Goal: Task Accomplishment & Management: Use online tool/utility

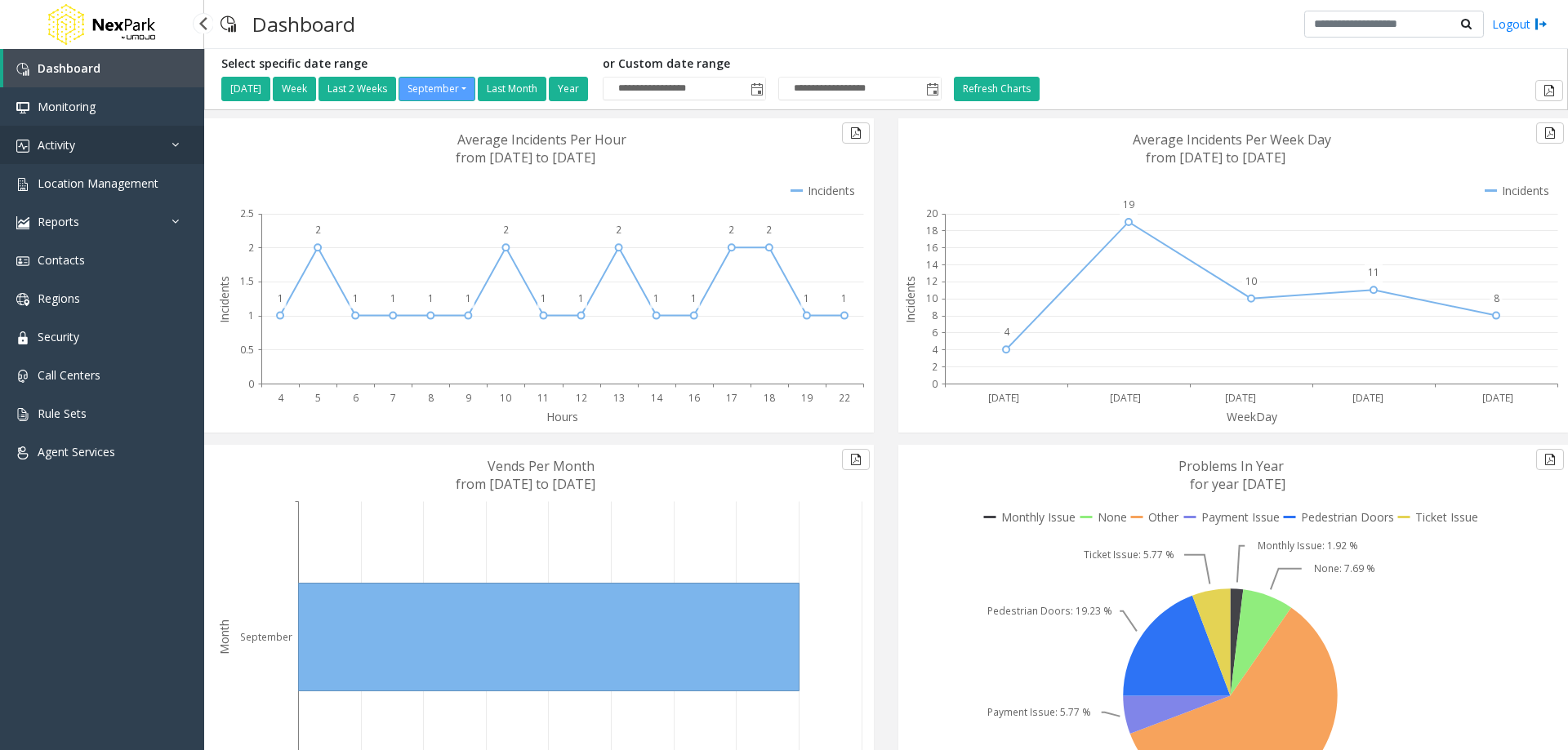
click at [91, 150] on link "Activity" at bounding box center [102, 145] width 204 height 39
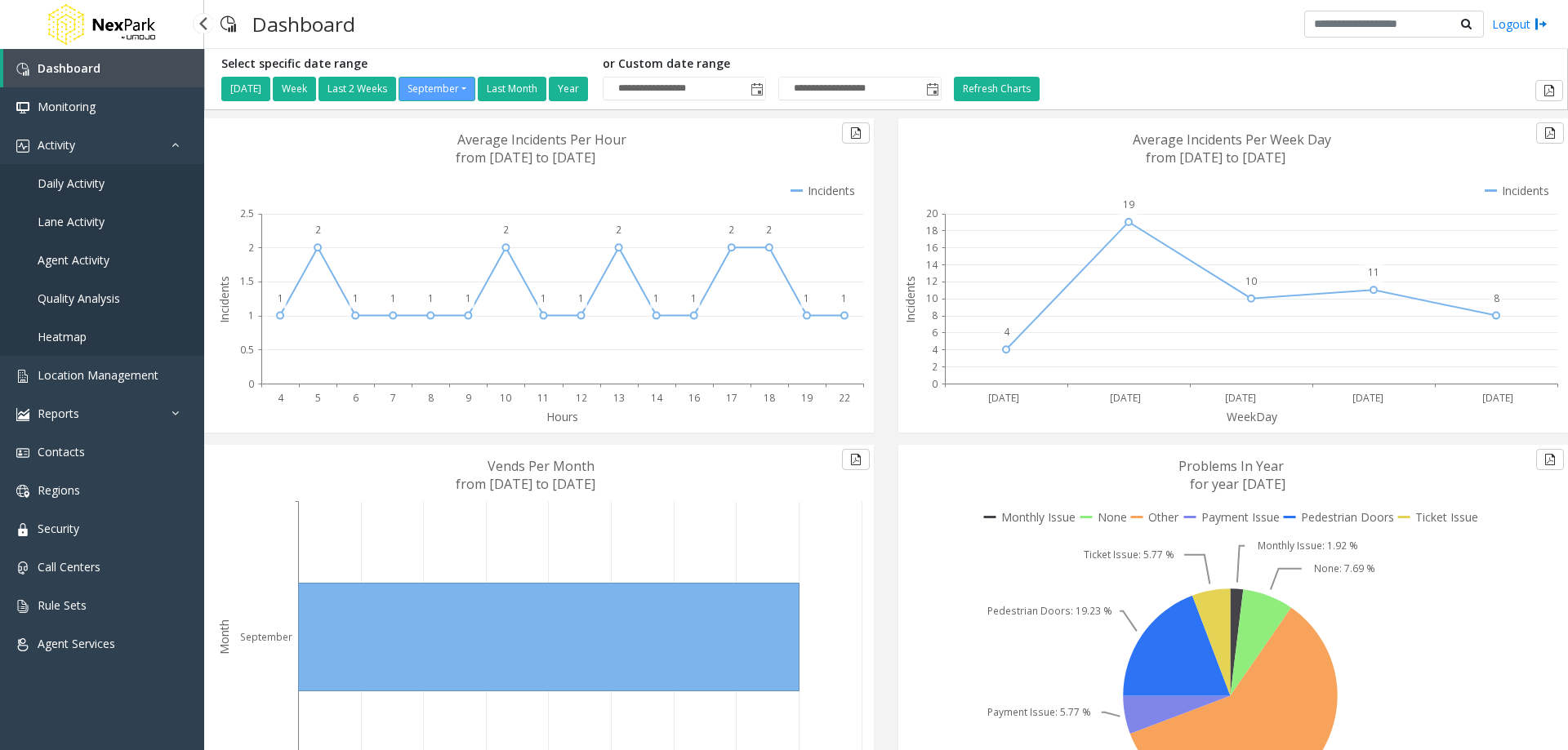
click at [88, 184] on span "Daily Activity" at bounding box center [72, 184] width 67 height 16
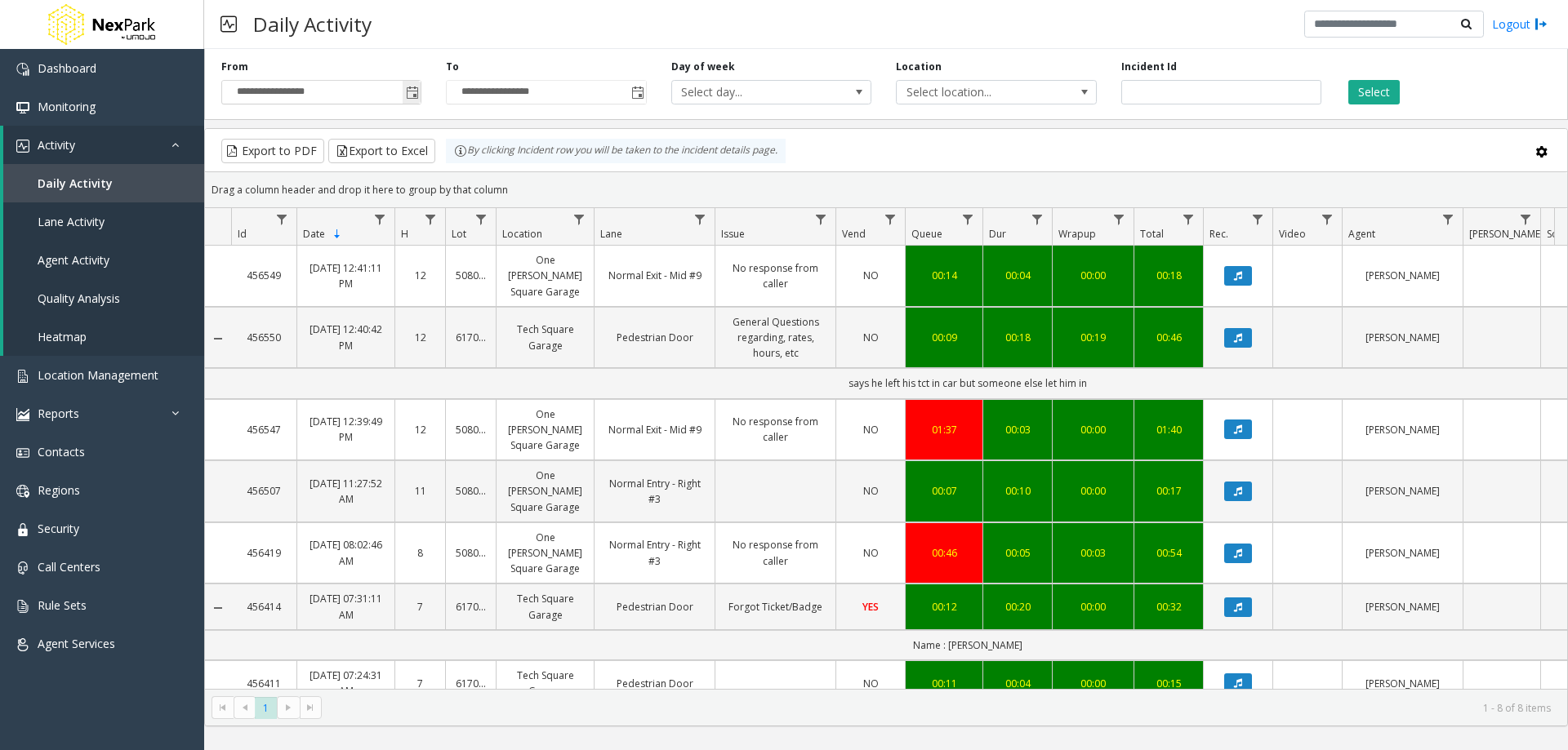
click at [413, 92] on span "Toggle popup" at bounding box center [412, 92] width 13 height 13
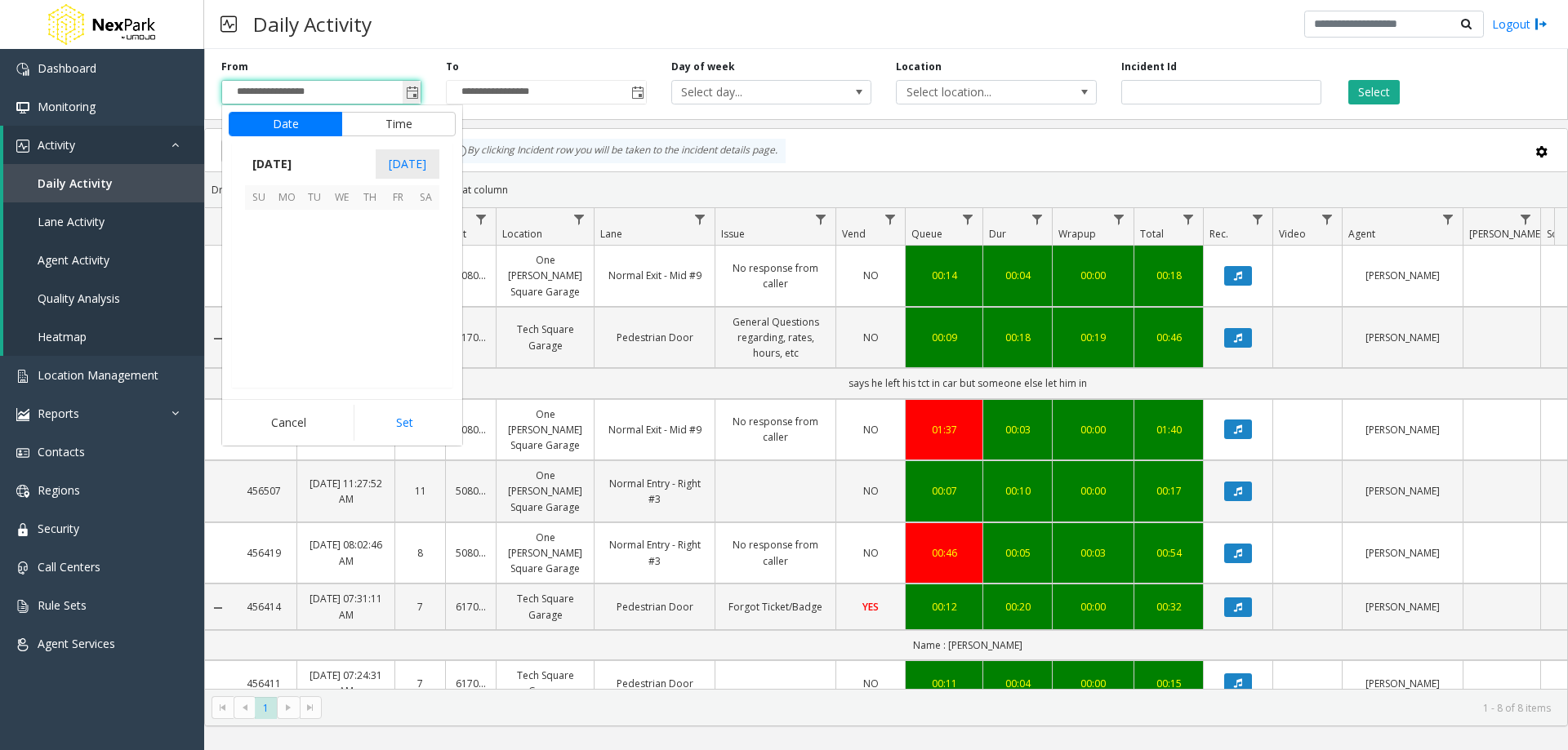
scroll to position [292955, 0]
click at [290, 126] on button "Date" at bounding box center [285, 124] width 114 height 24
click at [273, 161] on span "[DATE]" at bounding box center [272, 164] width 53 height 24
click at [372, 239] on span "Aug" at bounding box center [380, 238] width 39 height 39
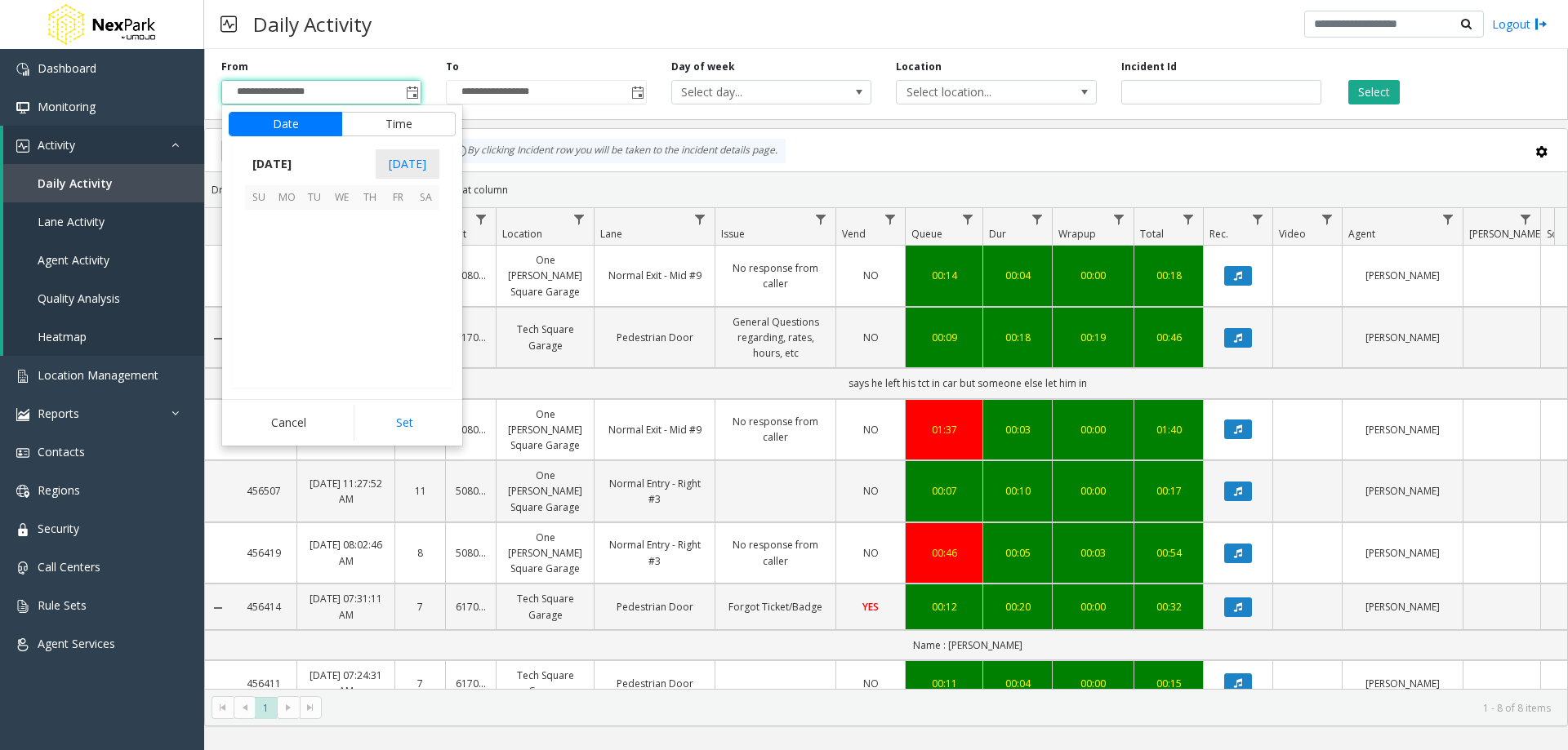
scroll to position [292761, 0]
click at [393, 222] on span "1" at bounding box center [398, 223] width 28 height 28
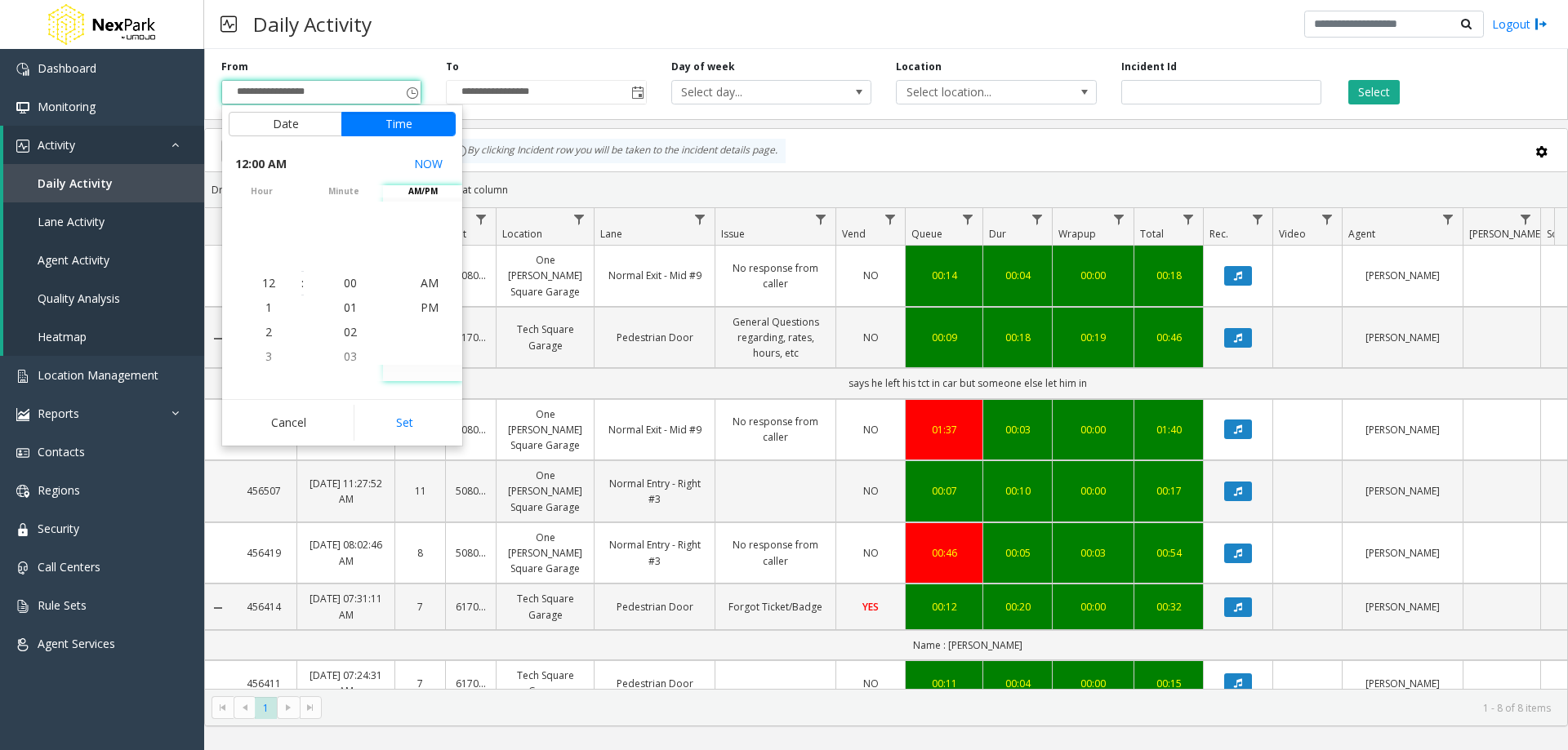
drag, startPoint x: 402, startPoint y: 415, endPoint x: 410, endPoint y: 401, distance: 16.1
click at [403, 415] on button "Set" at bounding box center [405, 423] width 103 height 36
type input "**********"
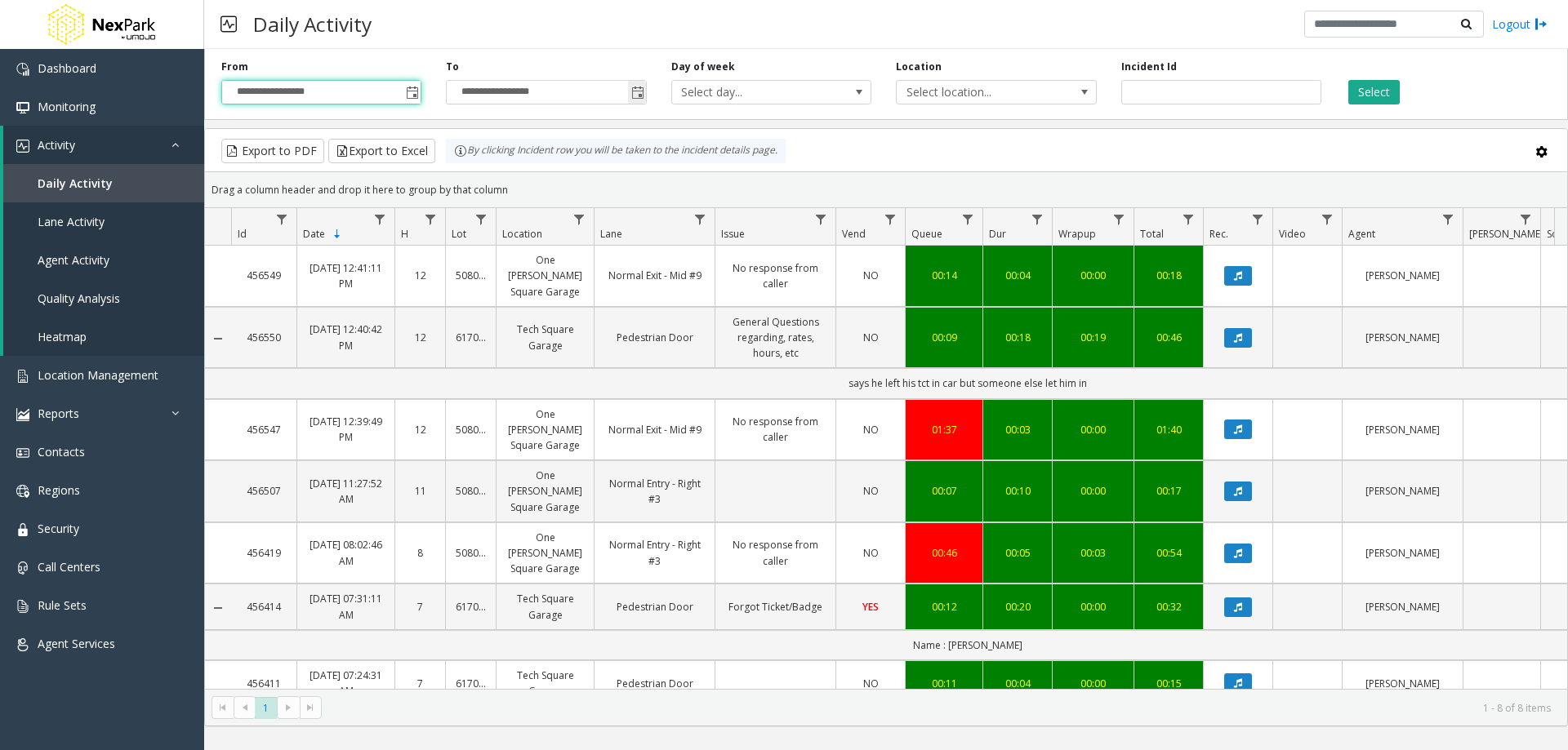
click at [637, 93] on span "Toggle popup" at bounding box center [637, 92] width 13 height 13
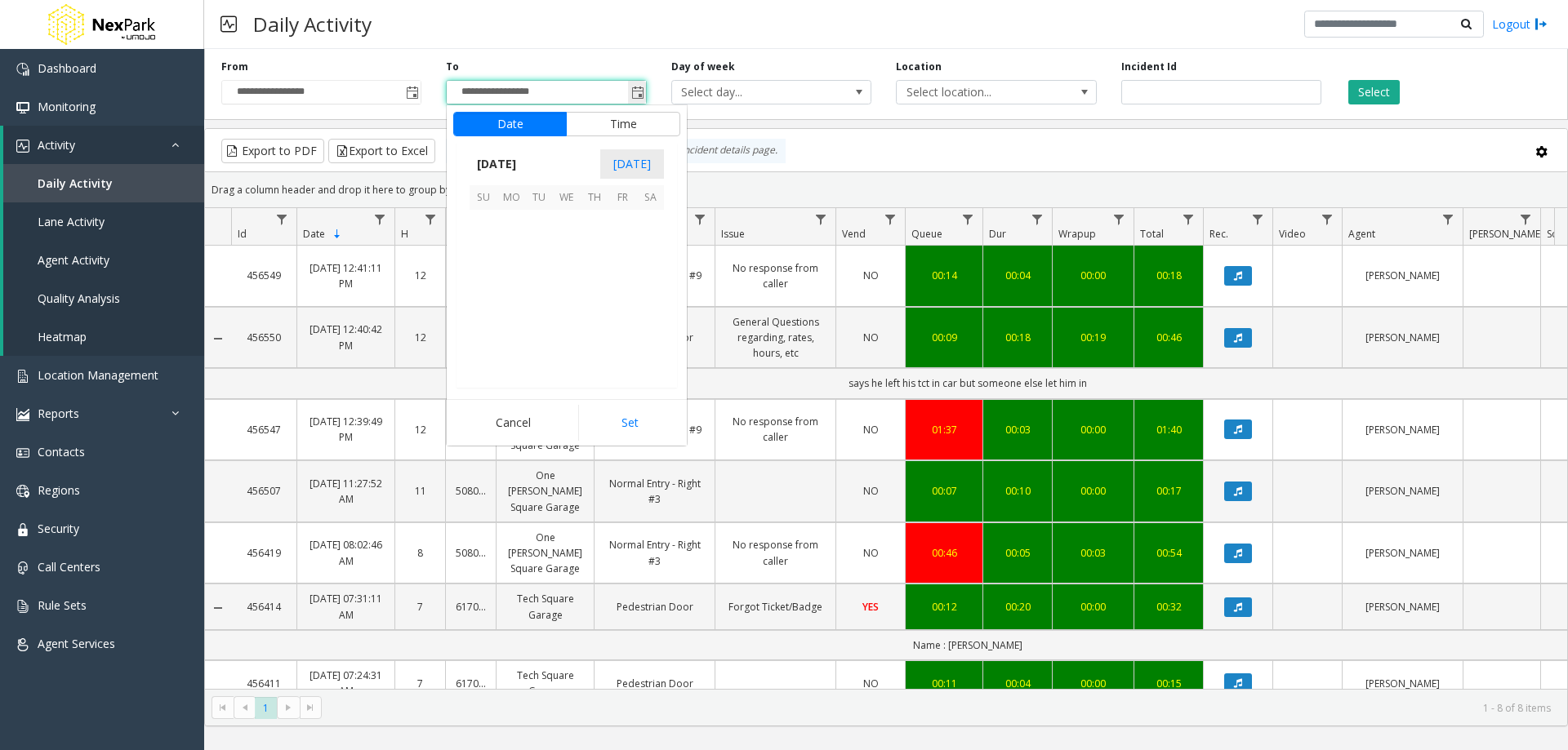
scroll to position [24, 0]
click at [524, 161] on span "[DATE]" at bounding box center [496, 164] width 53 height 24
click at [597, 238] on span "Aug" at bounding box center [605, 238] width 39 height 39
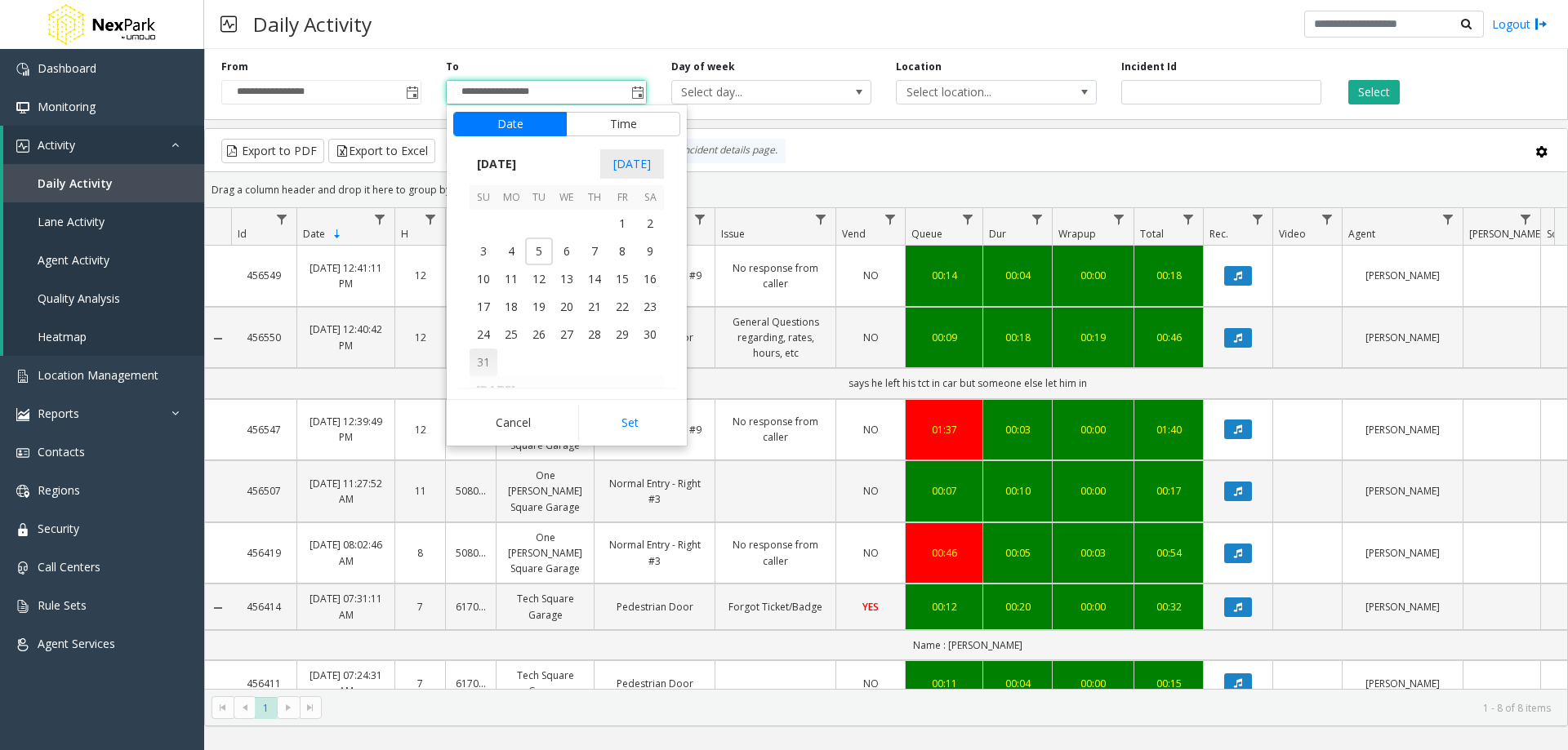
click at [476, 361] on span "31" at bounding box center [483, 362] width 28 height 28
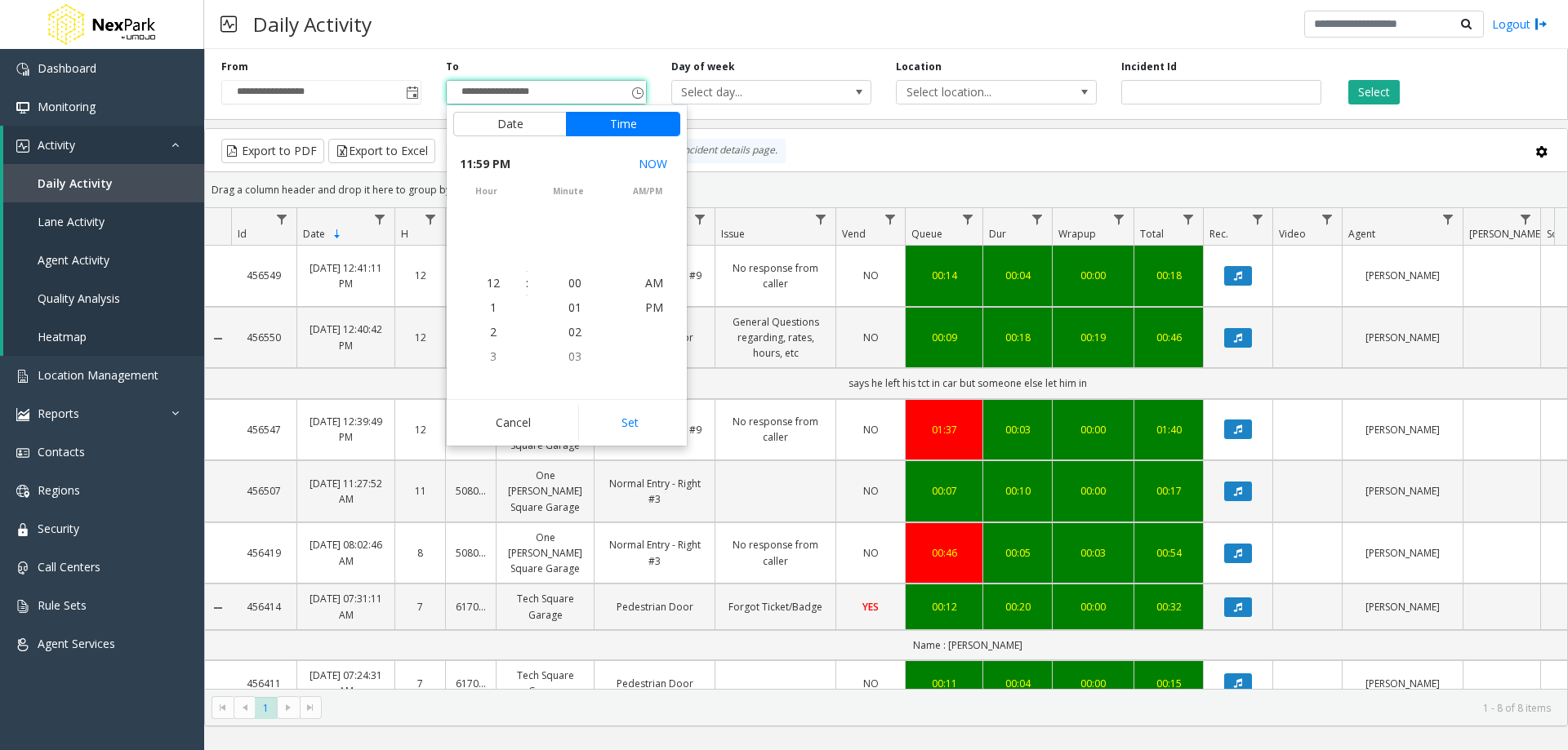
scroll to position [24, 0]
click at [624, 429] on button "Set" at bounding box center [629, 423] width 103 height 36
type input "**********"
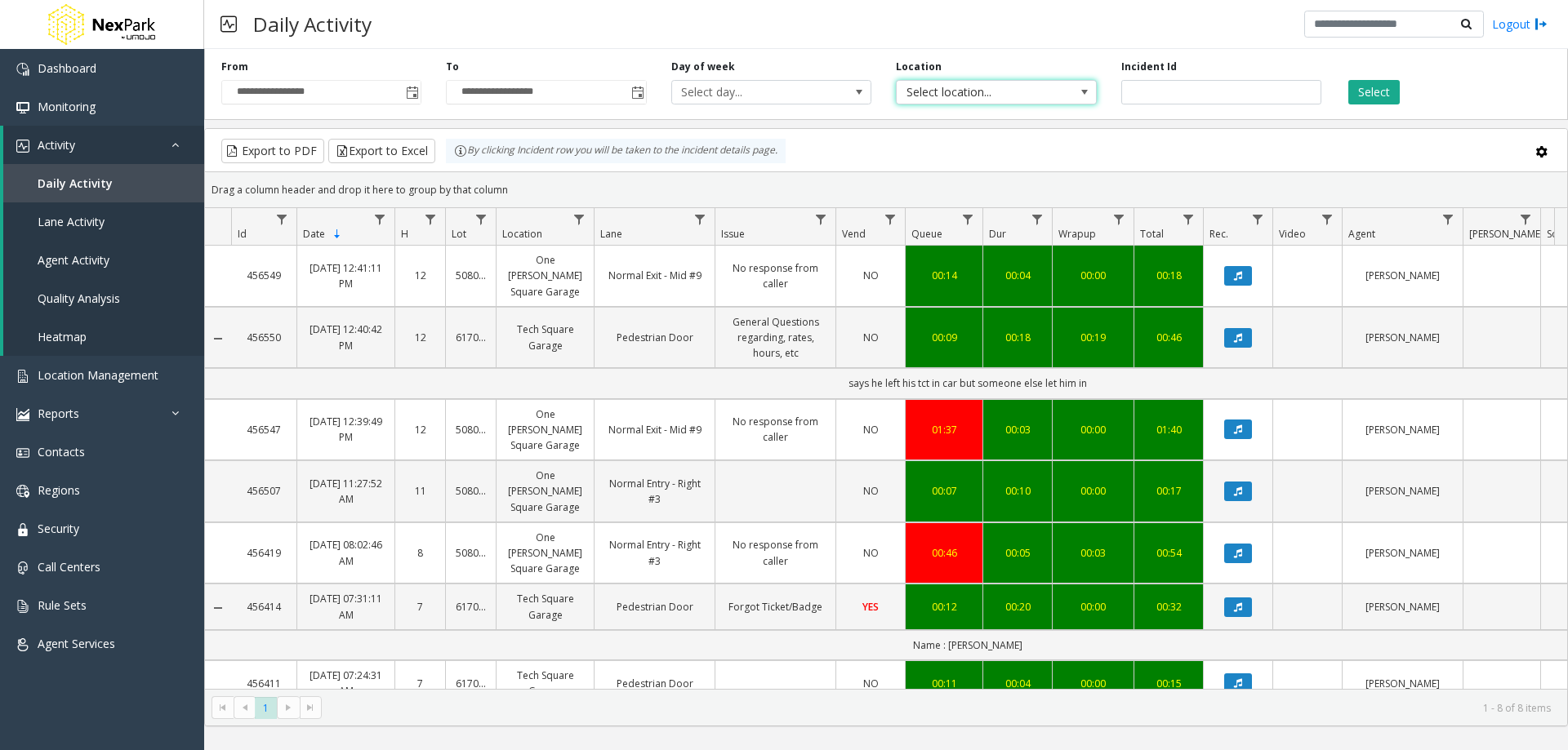
click at [982, 90] on span "Select location..." at bounding box center [976, 92] width 160 height 23
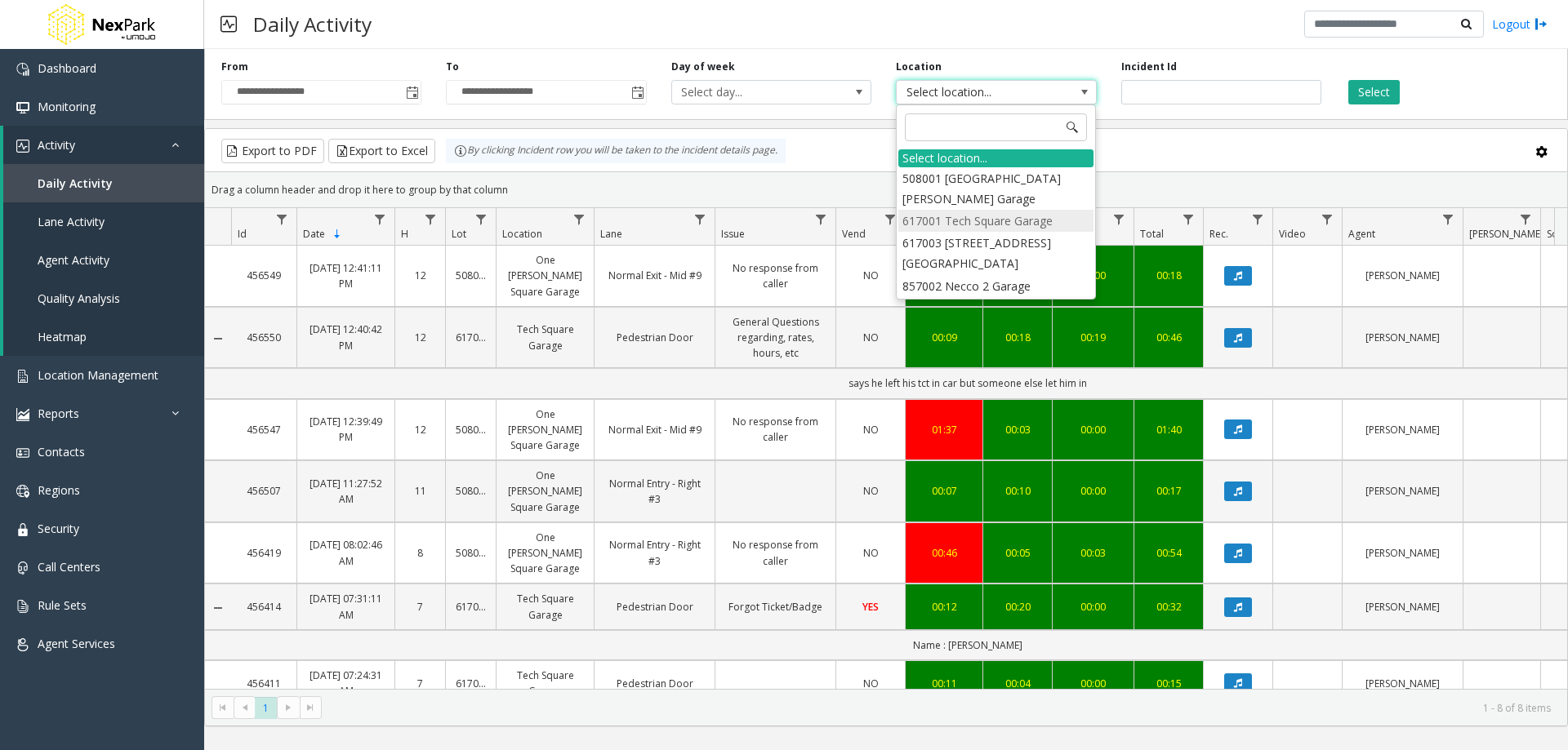
click at [1012, 217] on li "617001 Tech Square Garage" at bounding box center [996, 221] width 195 height 22
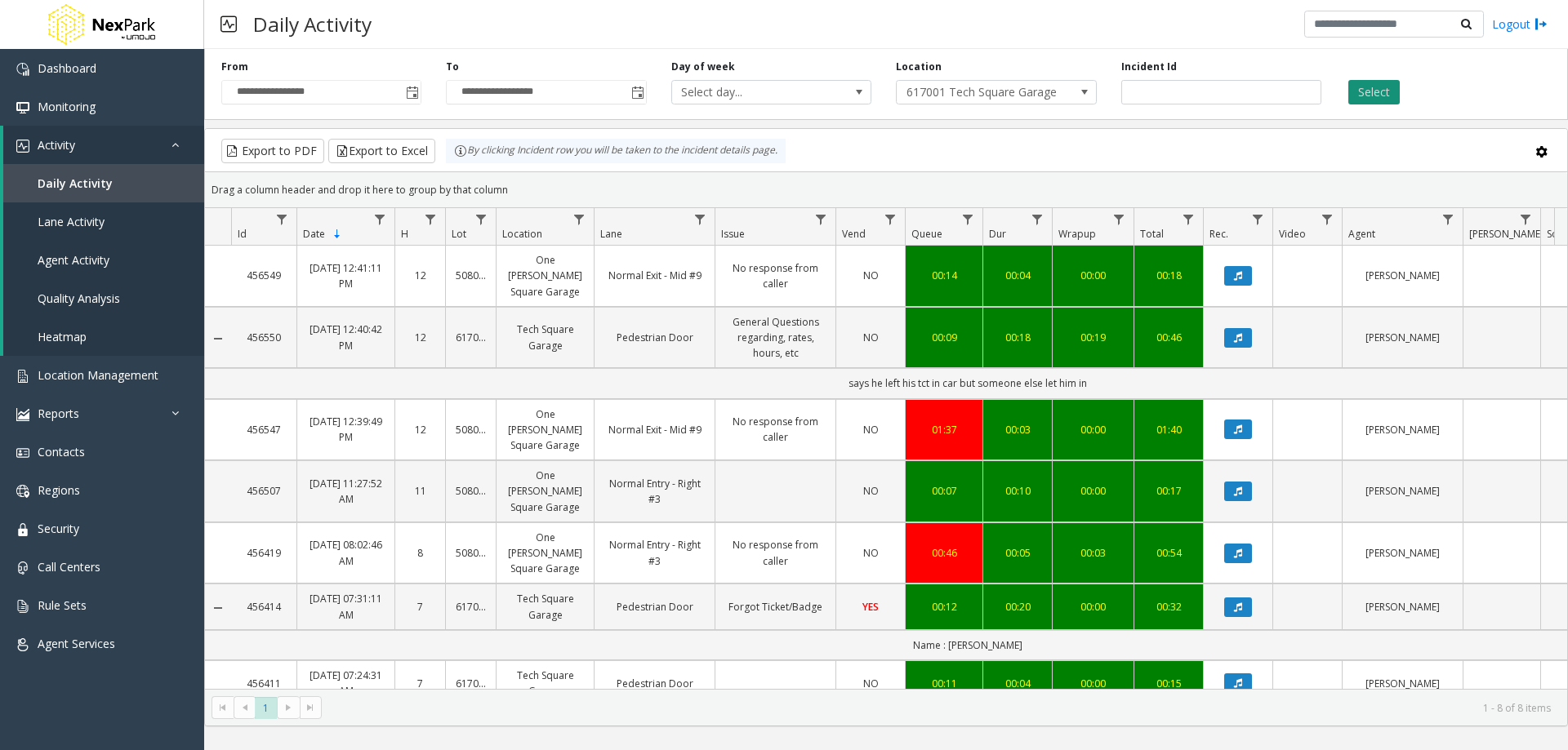
click at [1374, 100] on button "Select" at bounding box center [1374, 92] width 52 height 24
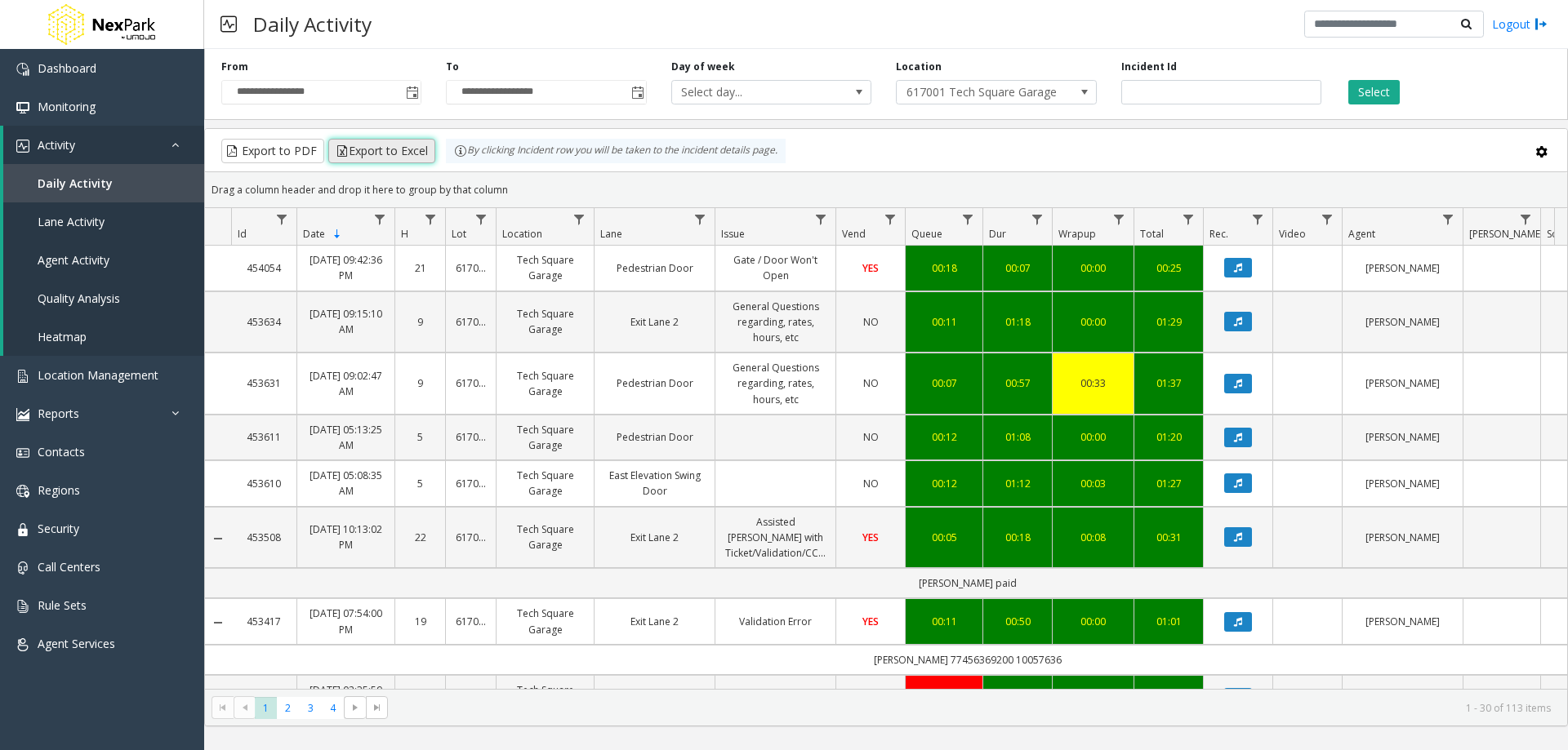
click at [388, 156] on button "Export to Excel" at bounding box center [382, 151] width 107 height 24
